Goal: Task Accomplishment & Management: Manage account settings

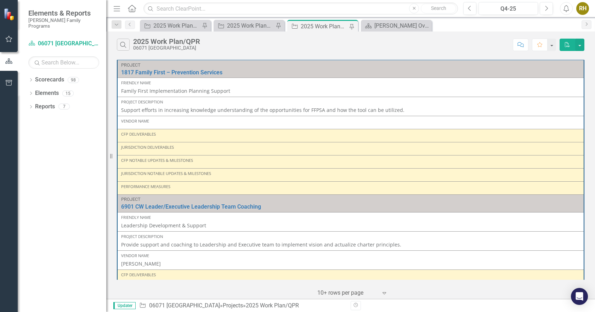
click at [222, 136] on div "CFP Deliverables" at bounding box center [350, 134] width 459 height 6
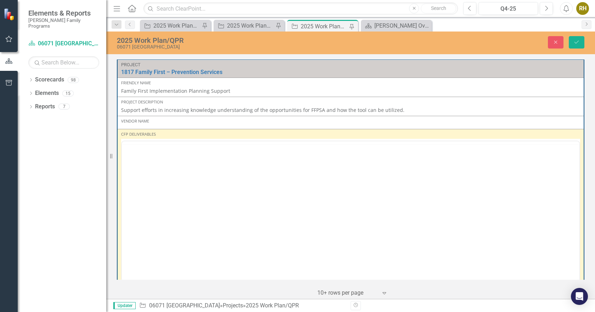
click at [157, 144] on div at bounding box center [350, 210] width 459 height 143
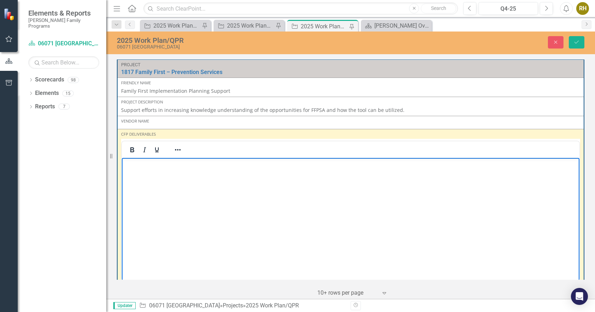
click at [142, 166] on p "Rich Text Area. Press ALT-0 for help." at bounding box center [351, 163] width 454 height 9
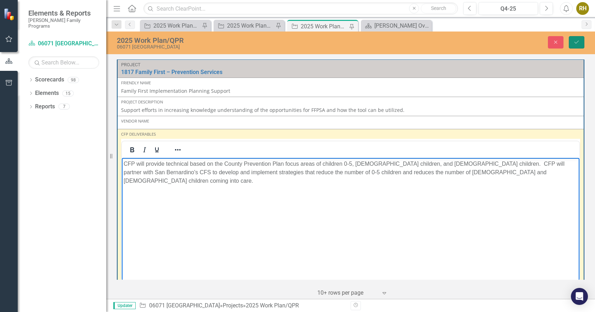
click at [578, 44] on icon "Save" at bounding box center [577, 42] width 6 height 5
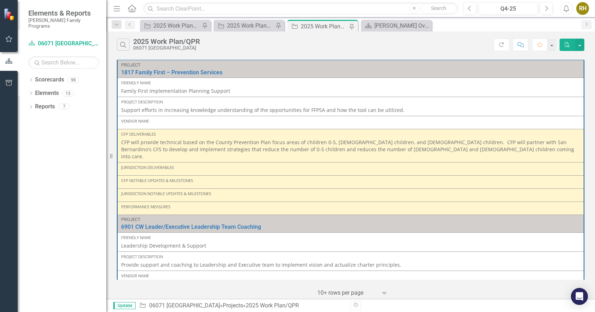
click at [192, 165] on div "Jurisdiction Deliverables" at bounding box center [350, 168] width 459 height 6
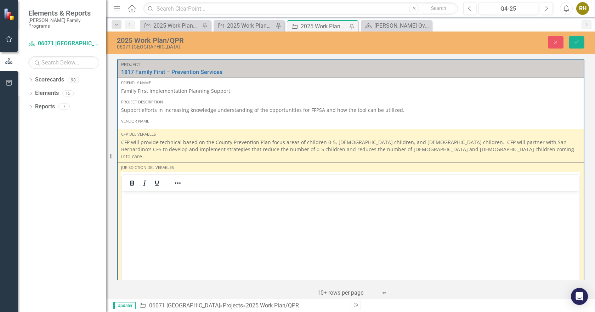
click at [141, 204] on body "Rich Text Area. Press ALT-0 for help." at bounding box center [351, 244] width 458 height 106
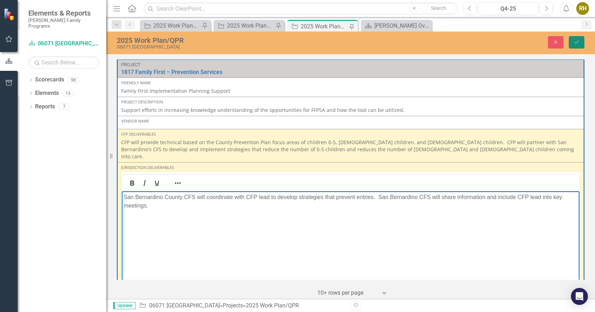
click at [573, 39] on button "Save" at bounding box center [577, 42] width 16 height 12
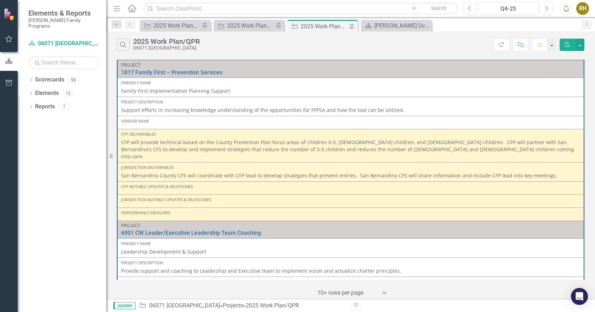
click at [440, 151] on p "CFP will provide technical based on the County Prevention Plan focus areas of c…" at bounding box center [350, 149] width 459 height 21
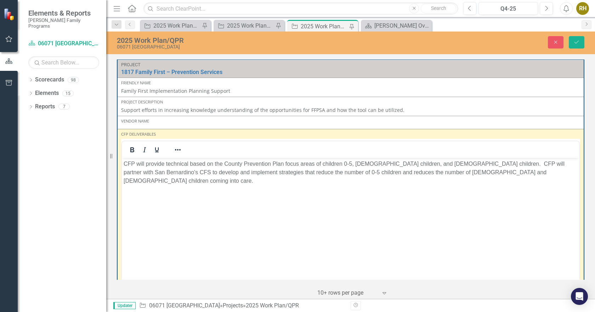
click at [499, 172] on p "CFP will provide technical based on the County Prevention Plan focus areas of c…" at bounding box center [351, 172] width 454 height 26
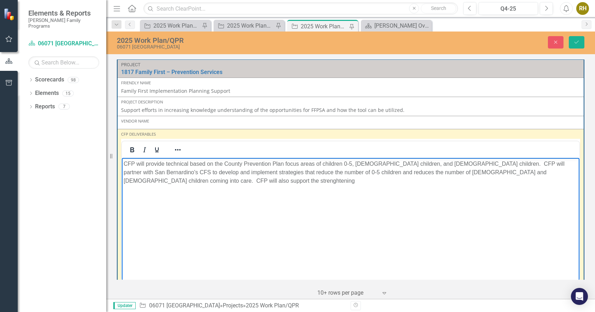
click at [139, 182] on p "CFP will provide technical based on the County Prevention Plan focus areas of c…" at bounding box center [351, 172] width 454 height 26
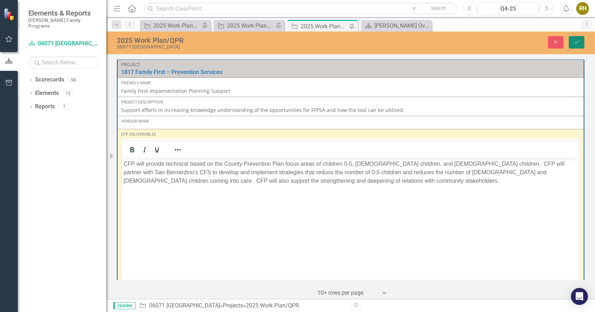
click at [577, 40] on icon "Save" at bounding box center [577, 42] width 6 height 5
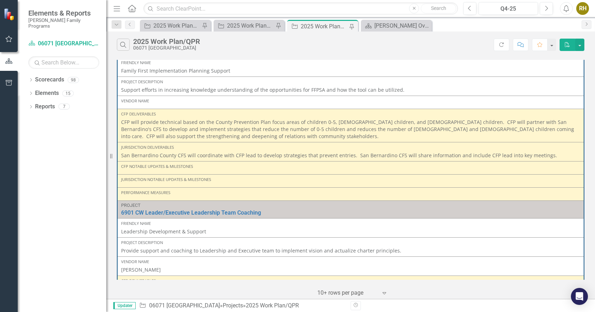
scroll to position [37, 0]
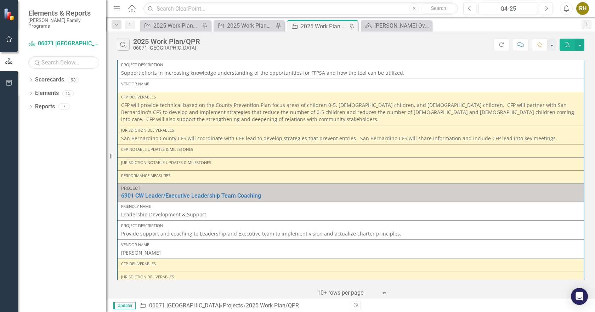
click at [230, 153] on div "CFP Notable Updates & Milestones" at bounding box center [350, 151] width 459 height 9
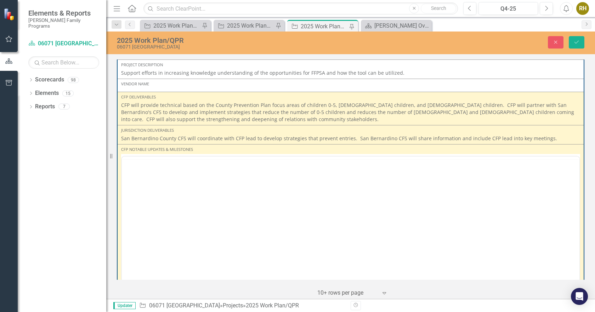
scroll to position [0, 0]
click at [160, 193] on body "Rich Text Area. Press ALT-0 for help." at bounding box center [351, 226] width 458 height 106
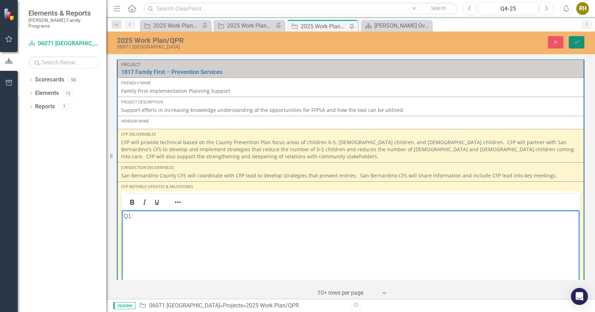
click at [578, 41] on icon "Save" at bounding box center [577, 42] width 6 height 5
